Goal: Find specific page/section: Find specific page/section

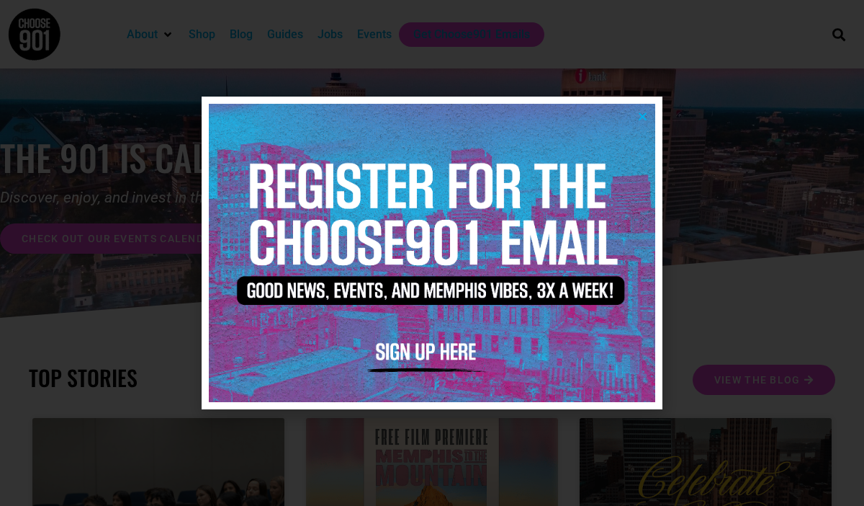
click at [647, 112] on icon "Close" at bounding box center [642, 116] width 11 height 11
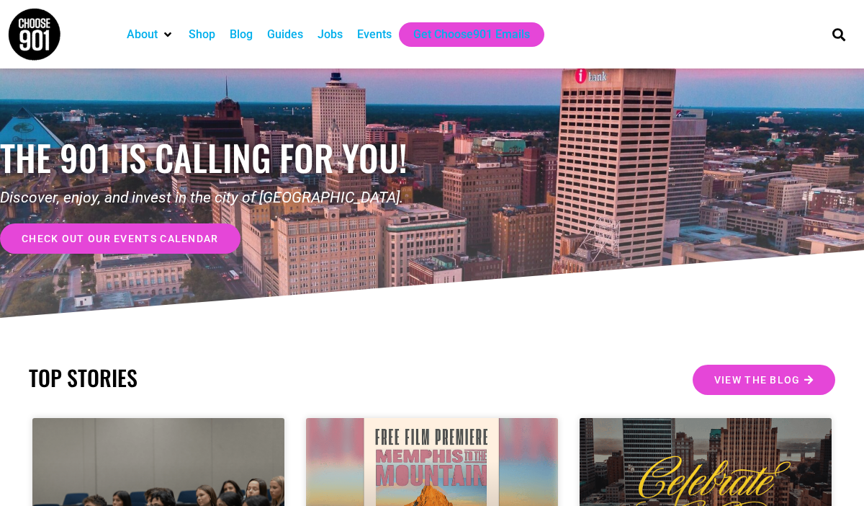
click at [335, 30] on div "Jobs" at bounding box center [330, 34] width 25 height 17
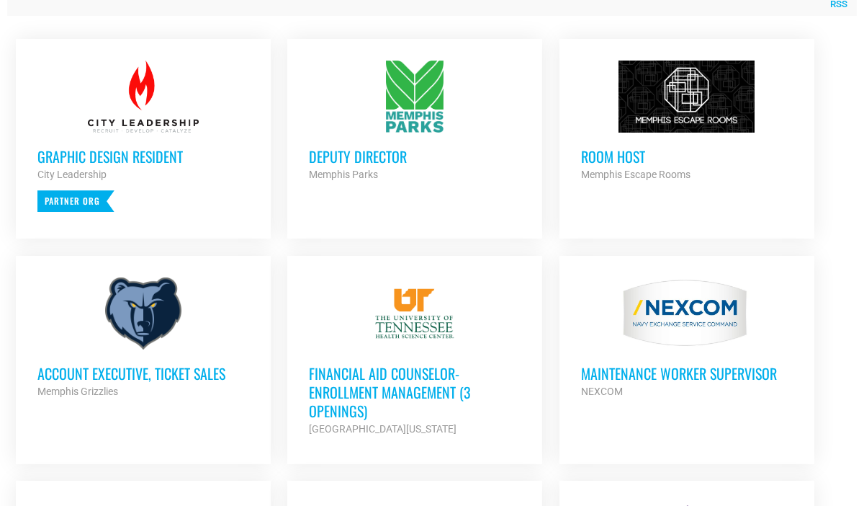
scroll to position [624, 0]
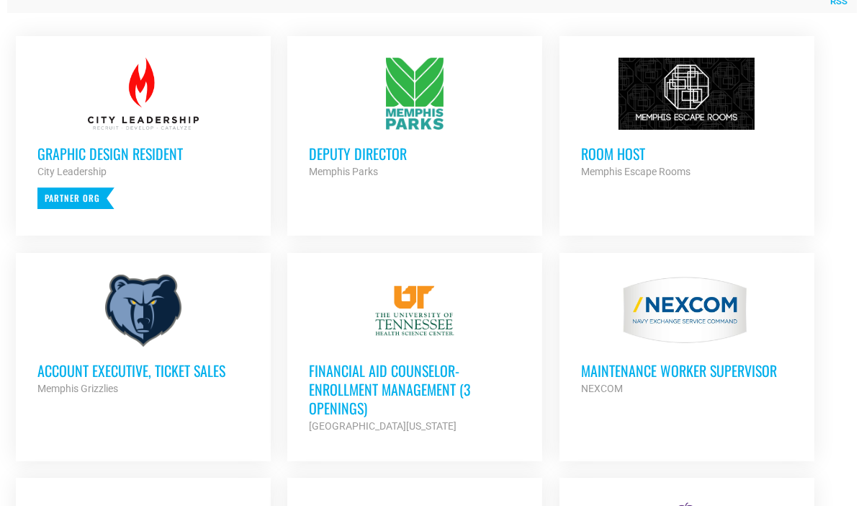
click at [99, 380] on div "Memphis Grizzlies" at bounding box center [143, 388] width 212 height 17
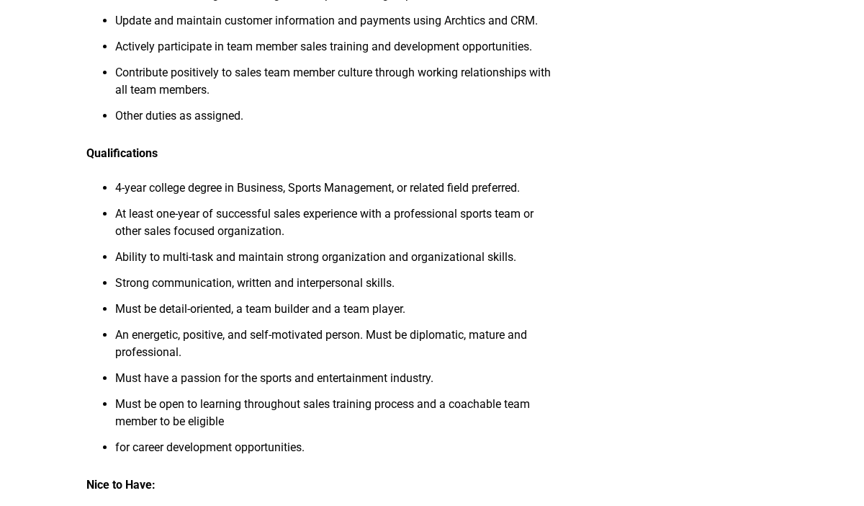
scroll to position [635, 0]
